Goal: Communication & Community: Answer question/provide support

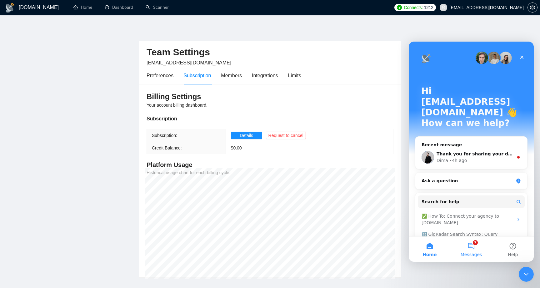
click at [474, 247] on button "7 Messages" at bounding box center [472, 249] width 42 height 25
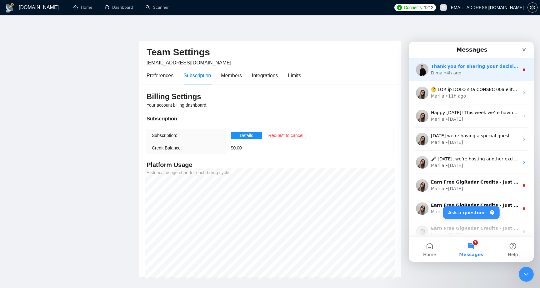
click at [500, 73] on div "Dima • 4h ago" at bounding box center [475, 73] width 88 height 7
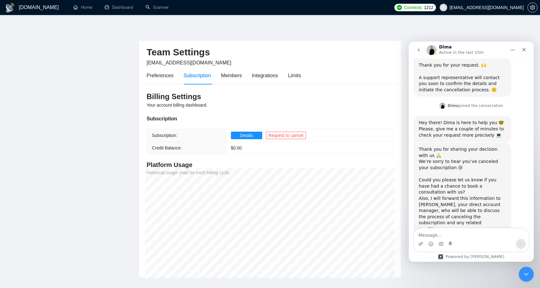
scroll to position [414, 0]
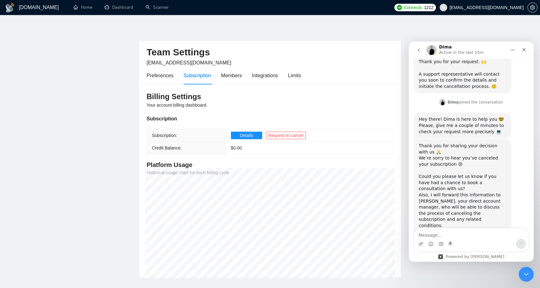
click at [460, 229] on textarea "Message…" at bounding box center [471, 233] width 114 height 11
type textarea "Yes I did book a consultation"
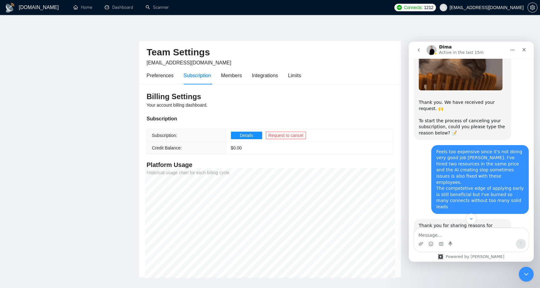
scroll to position [433, 0]
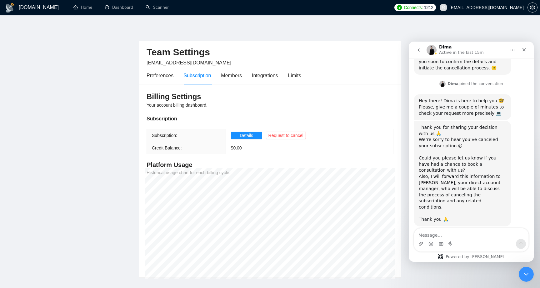
click at [418, 49] on icon "go back" at bounding box center [419, 50] width 5 height 5
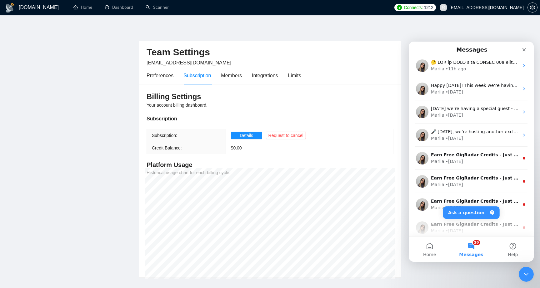
scroll to position [0, 0]
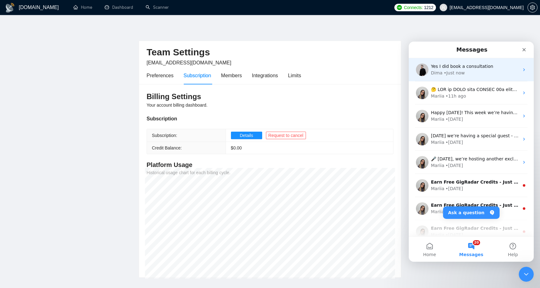
click at [464, 65] on span "Yes I did book a consultation" at bounding box center [462, 66] width 62 height 5
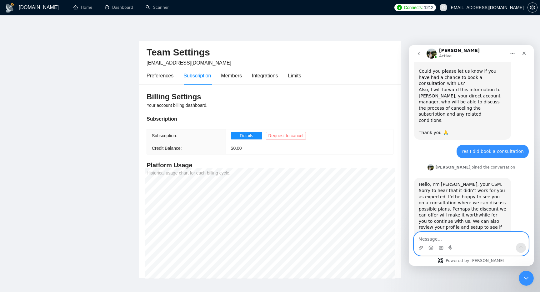
scroll to position [524, 0]
click at [519, 177] on div "Hello, I’m [PERSON_NAME], your CSM. Sorry to hear that it didn’t work for you a…" at bounding box center [471, 221] width 115 height 89
click at [434, 237] on textarea "Message…" at bounding box center [471, 237] width 114 height 11
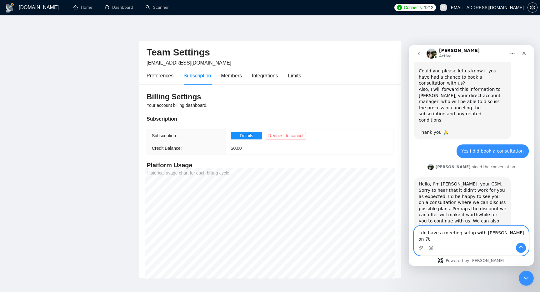
type textarea "I do have a meeting setup with [PERSON_NAME] on 7th"
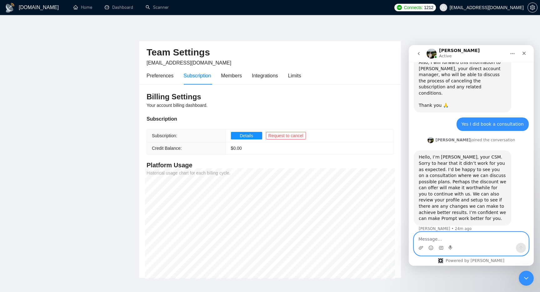
scroll to position [552, 0]
